Goal: Communication & Community: Answer question/provide support

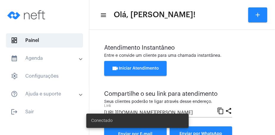
click at [145, 70] on span "videocam Iniciar Atendimento" at bounding box center [135, 68] width 47 height 4
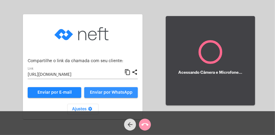
click at [120, 93] on span "Enviar por WhatsApp" at bounding box center [111, 93] width 43 height 4
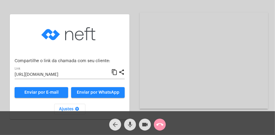
click at [117, 126] on mat-icon "arrow_back" at bounding box center [115, 124] width 7 height 7
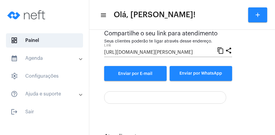
scroll to position [164, 0]
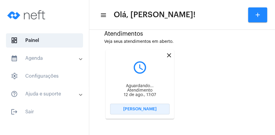
click at [157, 112] on button "[PERSON_NAME]" at bounding box center [140, 109] width 60 height 11
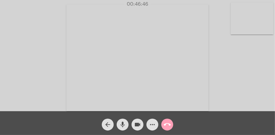
click at [168, 122] on mat-icon "call_end" at bounding box center [167, 124] width 7 height 7
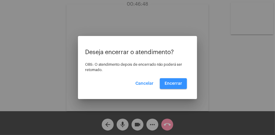
click at [180, 83] on span "Encerrar" at bounding box center [174, 84] width 18 height 4
